Goal: Check status: Check status

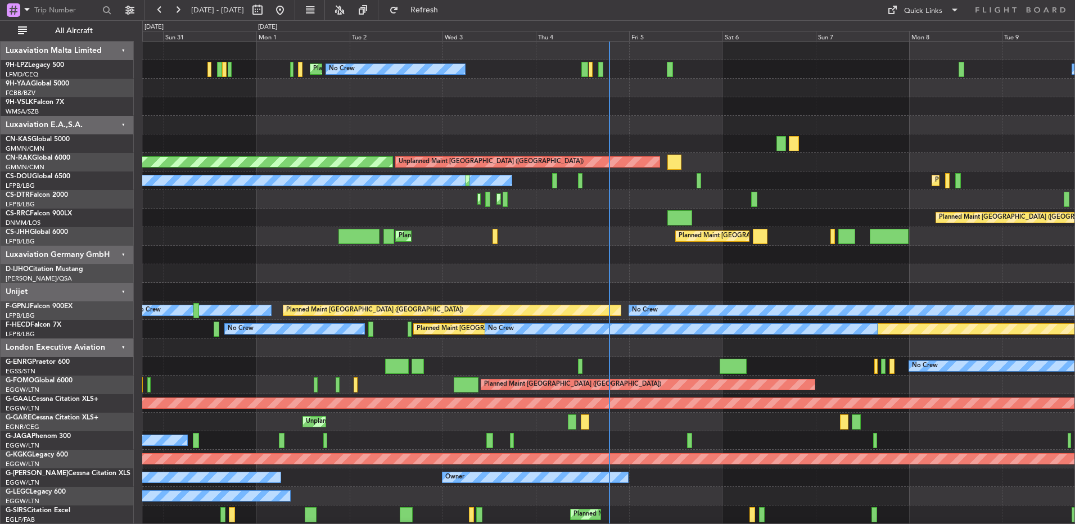
click at [523, 255] on div at bounding box center [608, 255] width 932 height 19
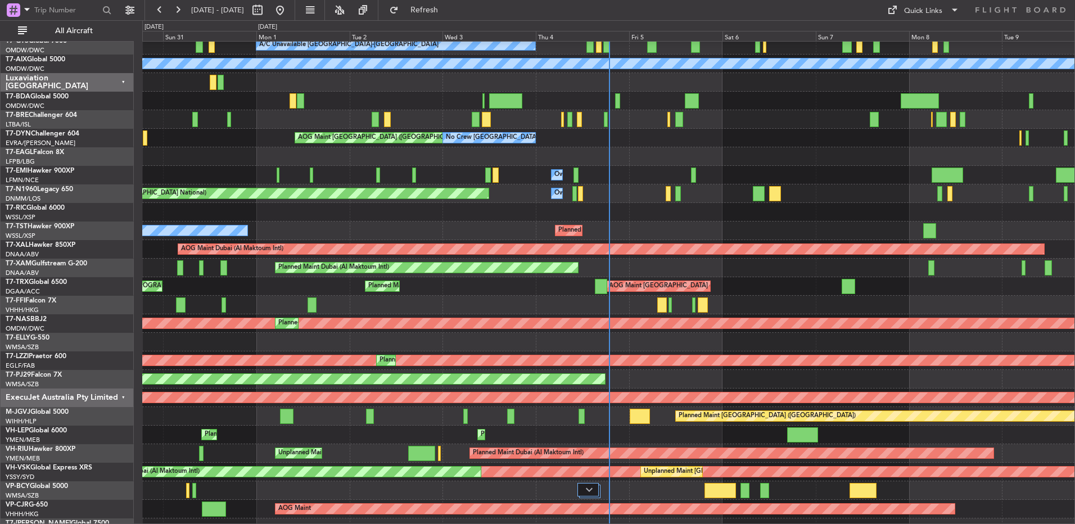
scroll to position [933, 0]
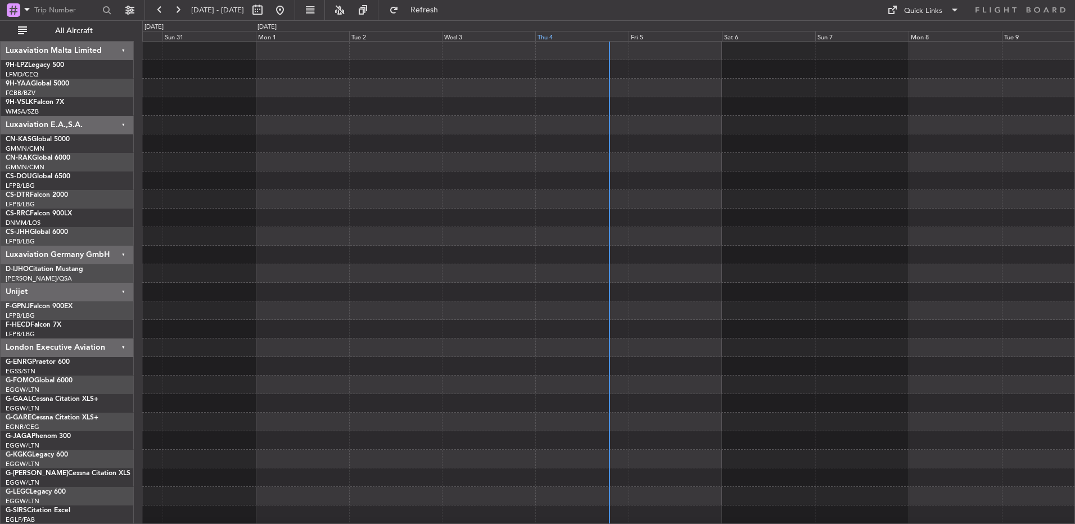
click at [583, 39] on div "Thu 4" at bounding box center [581, 36] width 93 height 10
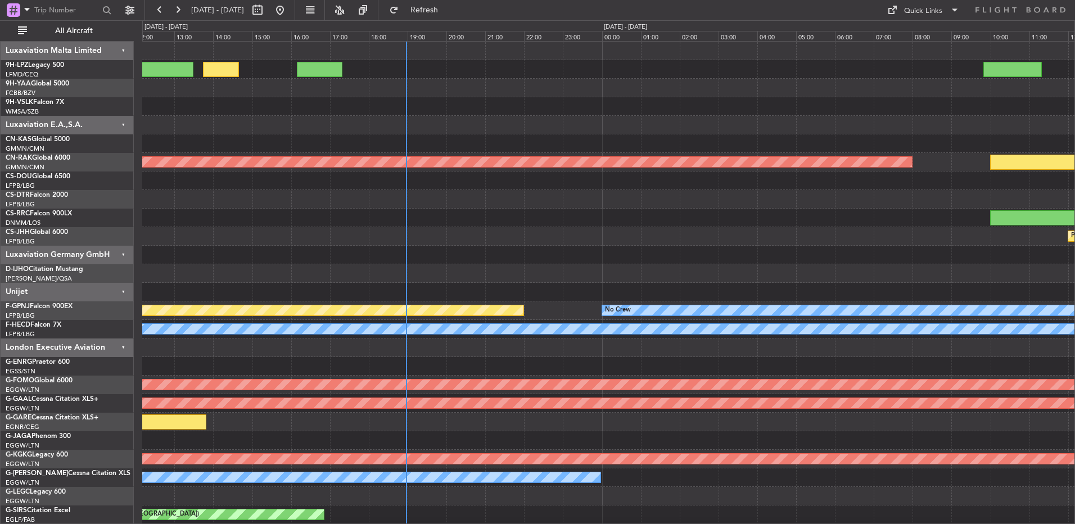
click at [52, 29] on span "All Aircraft" at bounding box center [73, 31] width 89 height 8
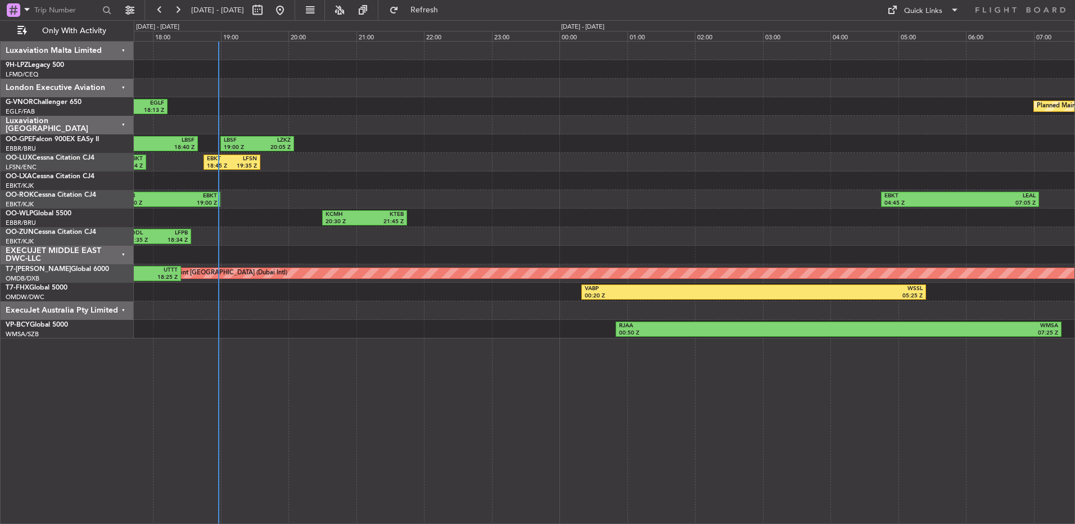
click at [639, 191] on div "LFMD 09:50 Z LEIB 11:20 Z LDZD 16:10 Z LFMD 17:20 Z LYBE 13:45 Z LDZD 14:40 Z L…" at bounding box center [604, 190] width 940 height 297
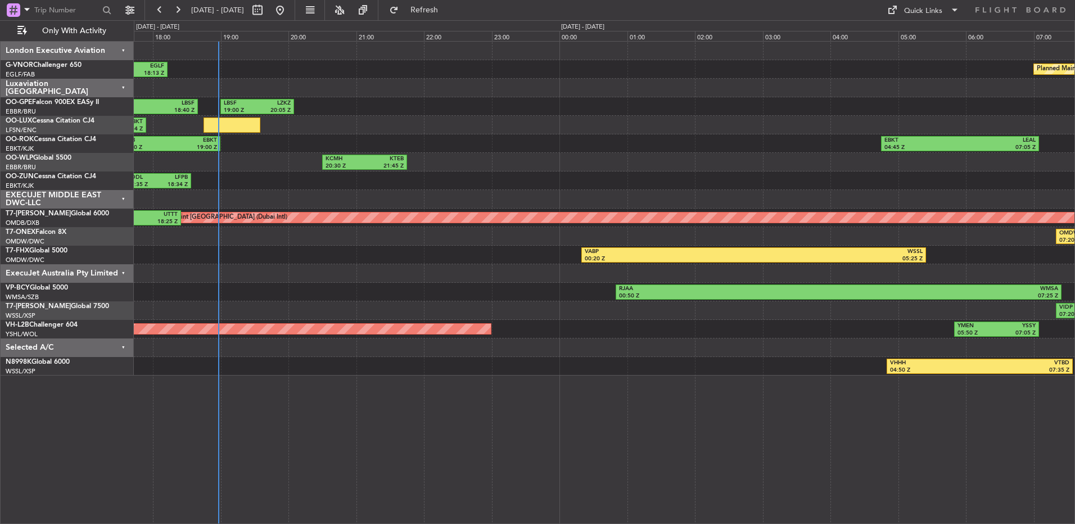
click at [83, 48] on div "London Executive Aviation" at bounding box center [67, 51] width 133 height 19
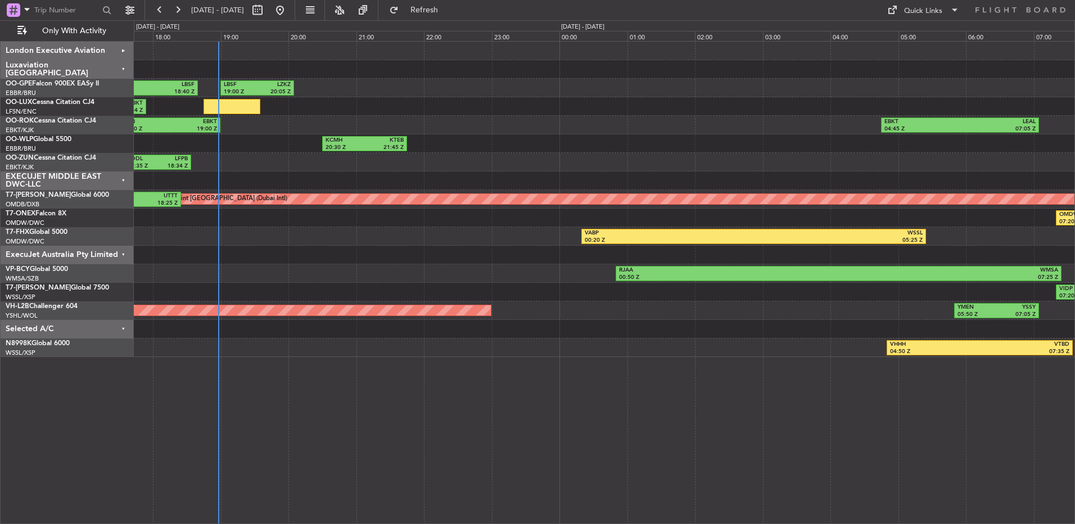
click at [101, 251] on div "ExecuJet Australia Pty Limited" at bounding box center [67, 255] width 133 height 19
click at [107, 248] on div "ExecuJet Australia Pty Limited" at bounding box center [67, 255] width 133 height 19
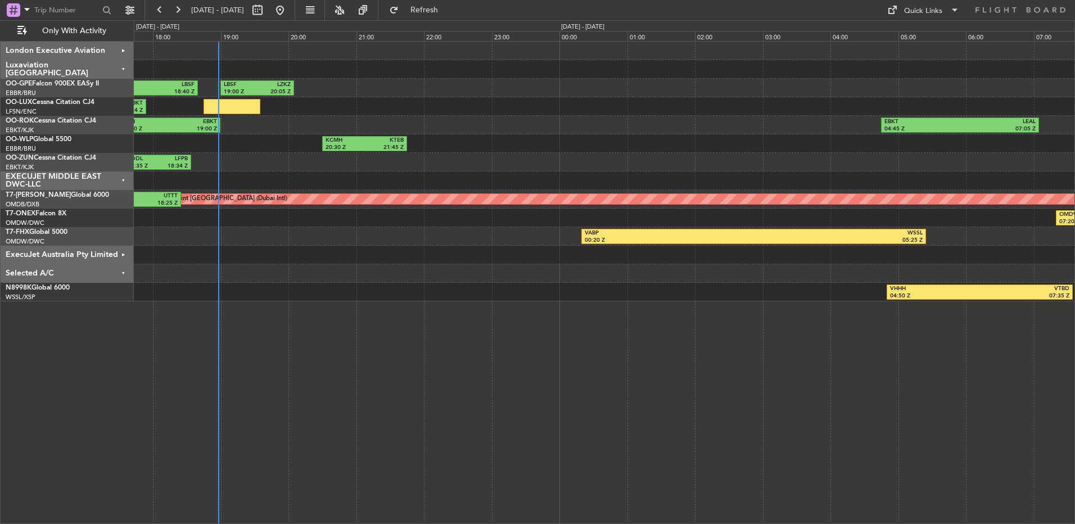
click at [106, 274] on div "Selected A/C" at bounding box center [67, 273] width 133 height 19
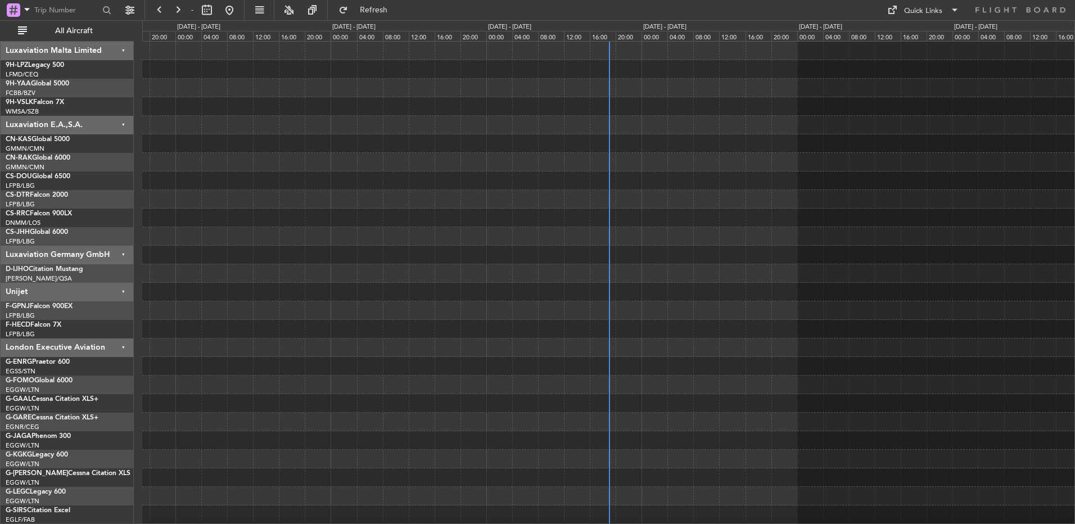
click at [627, 108] on div at bounding box center [608, 106] width 932 height 19
